Goal: Transaction & Acquisition: Purchase product/service

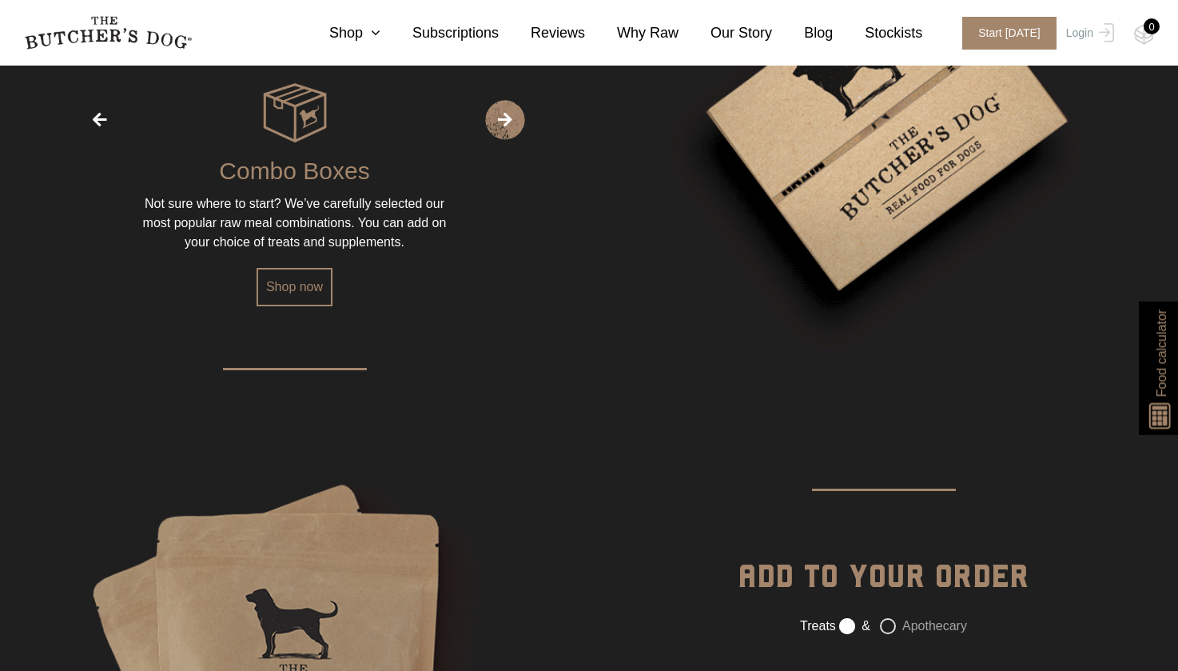
scroll to position [2297, 0]
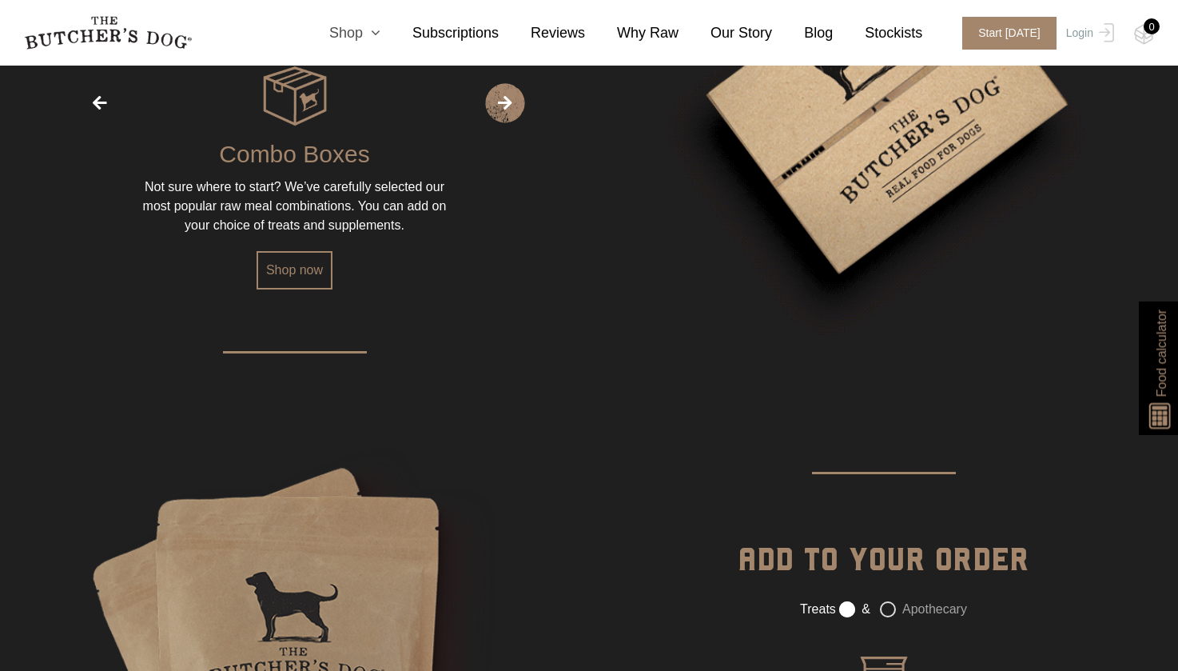
click at [360, 32] on link "Shop" at bounding box center [338, 33] width 83 height 22
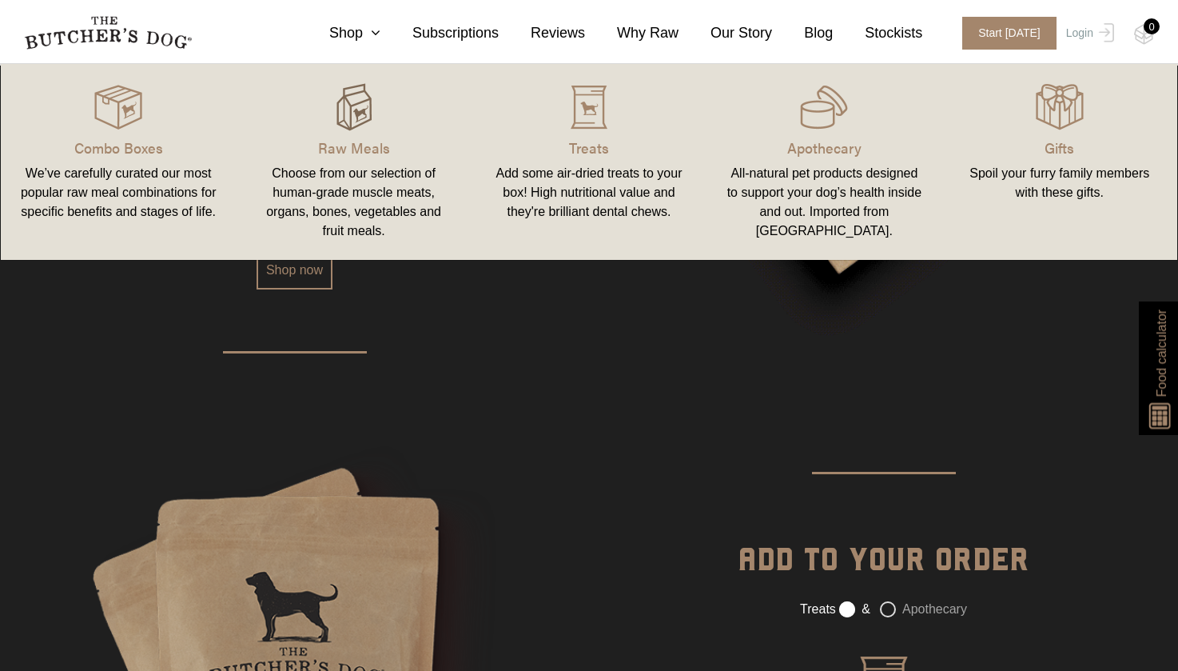
click at [356, 98] on img at bounding box center [354, 107] width 48 height 48
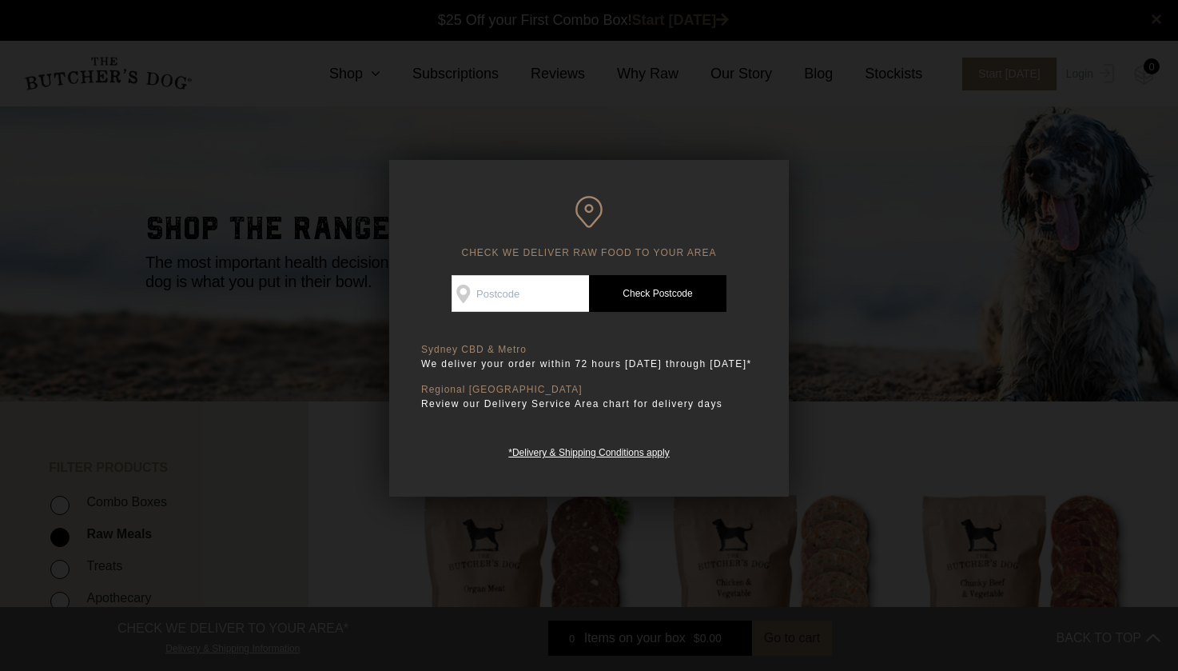
click at [502, 297] on input "Check Availability At" at bounding box center [520, 293] width 137 height 37
type input "4217"
click at [631, 290] on link "Check Postcode" at bounding box center [657, 293] width 137 height 37
